Goal: Find specific page/section

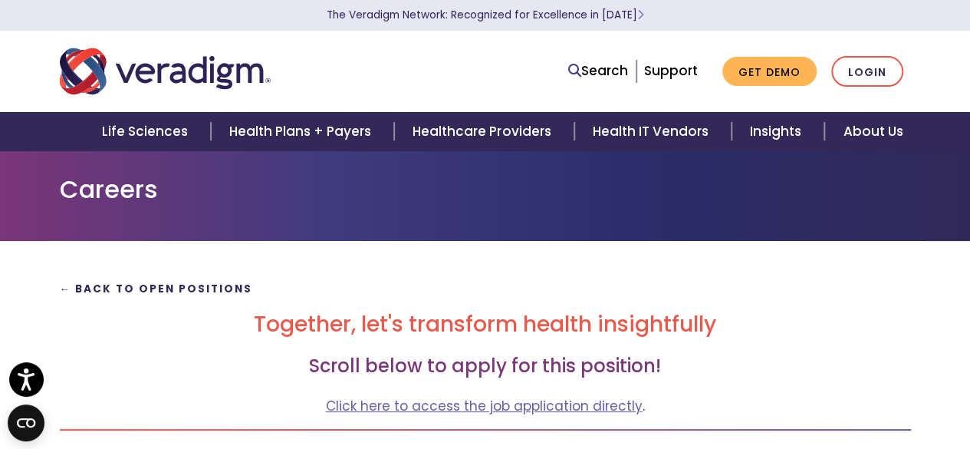
click at [138, 286] on strong "← Back to Open Positions" at bounding box center [156, 289] width 193 height 15
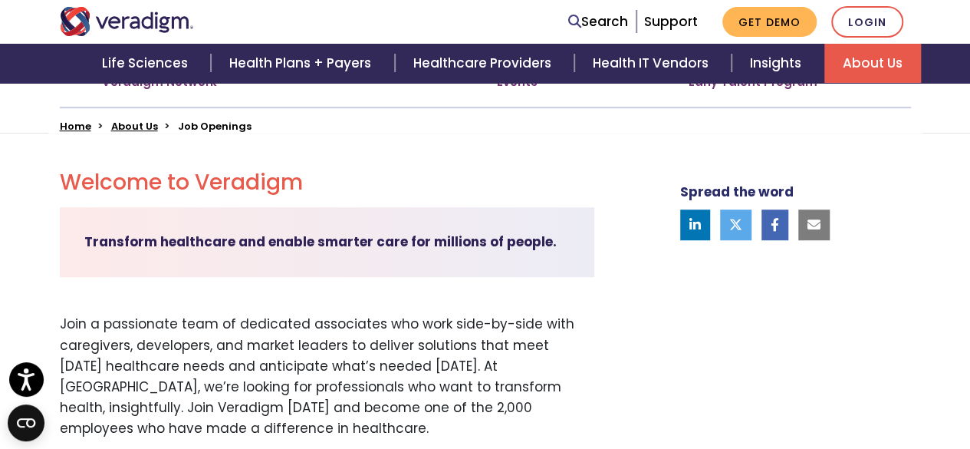
scroll to position [355, 0]
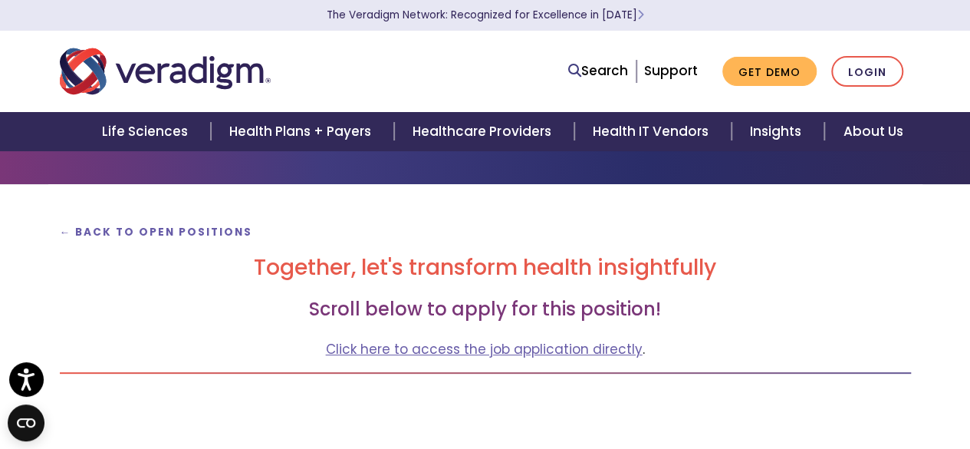
scroll to position [74, 0]
